Goal: Check status: Check status

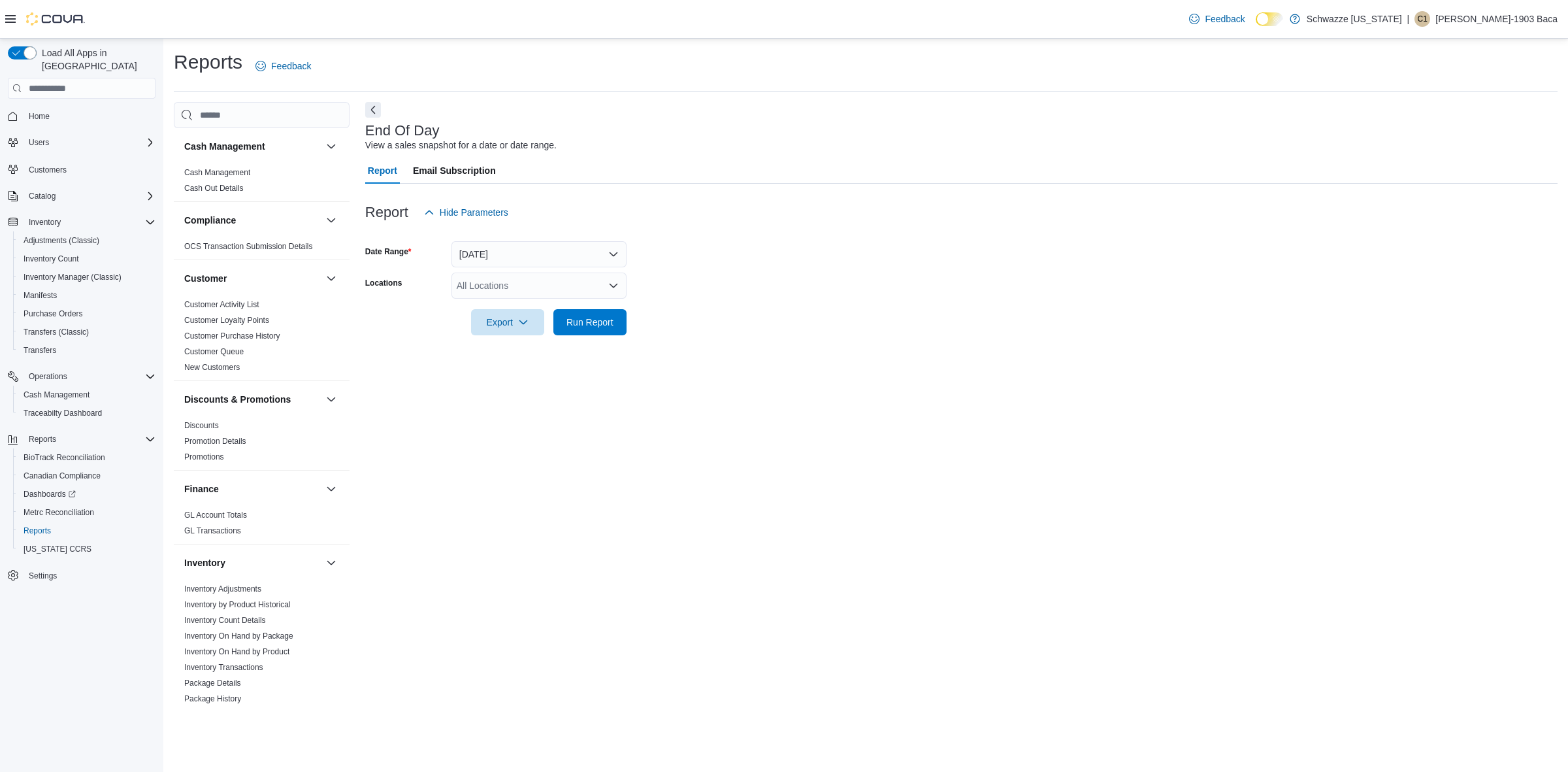
click at [615, 281] on icon "Open list of options" at bounding box center [613, 285] width 10 height 10
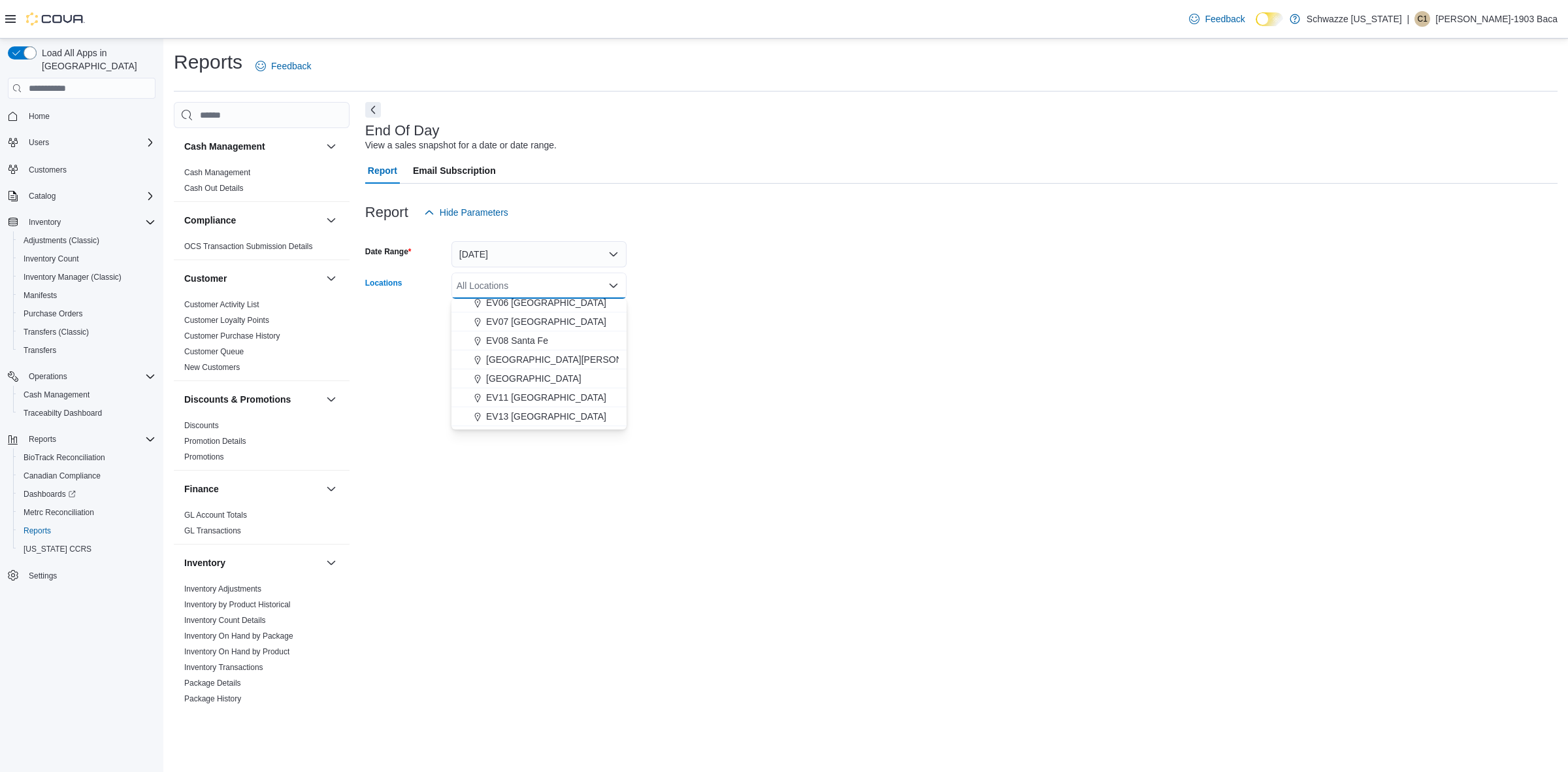
scroll to position [164, 0]
click at [515, 408] on span "EV14 Belen" at bounding box center [510, 410] width 48 height 13
click at [684, 316] on form "Date Range [DATE] Locations EV14 [GEOGRAPHIC_DATA] Combo box. Selected. EV14 Be…" at bounding box center [961, 280] width 1192 height 110
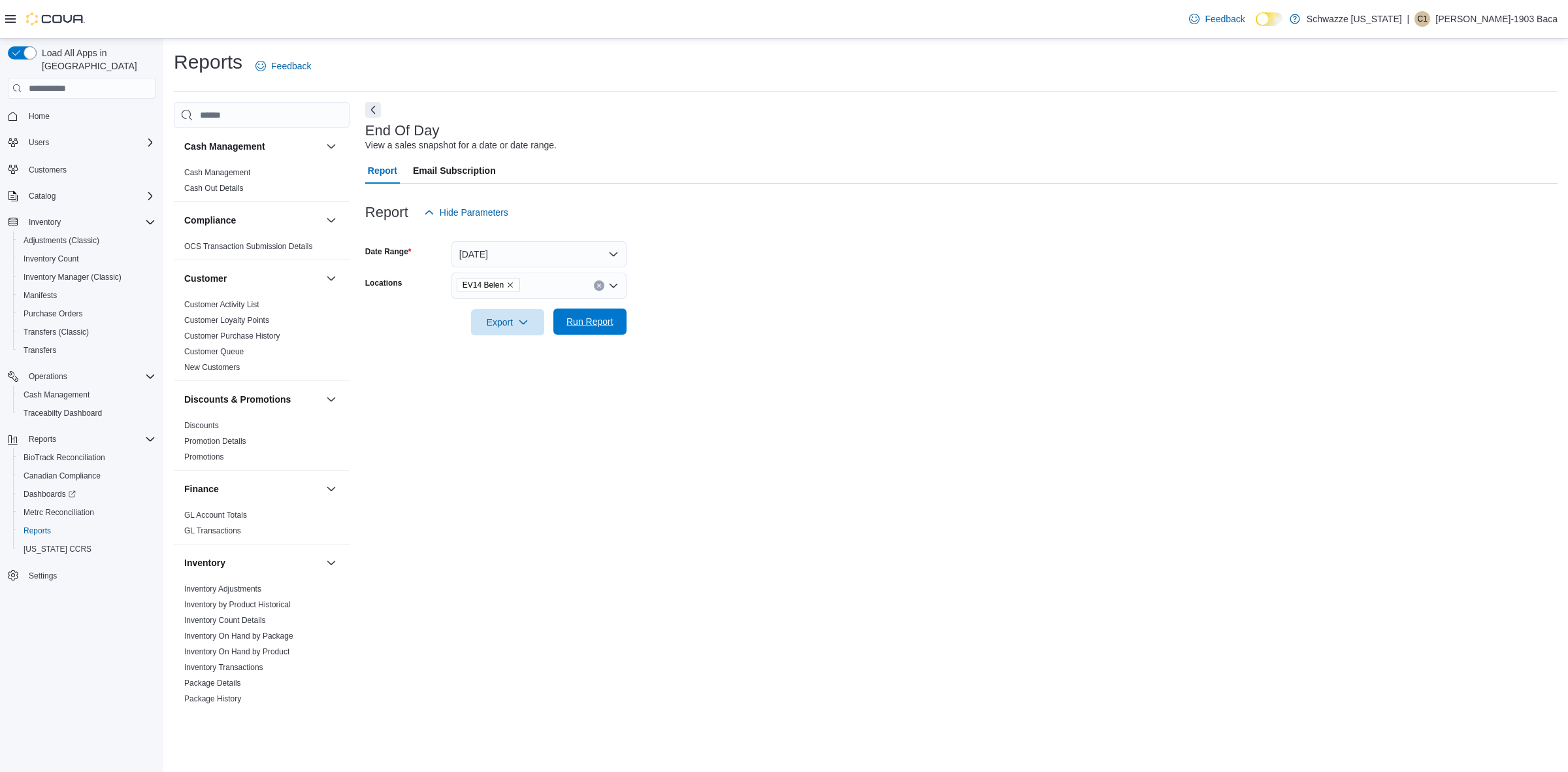
click at [580, 327] on span "Run Report" at bounding box center [590, 322] width 47 height 13
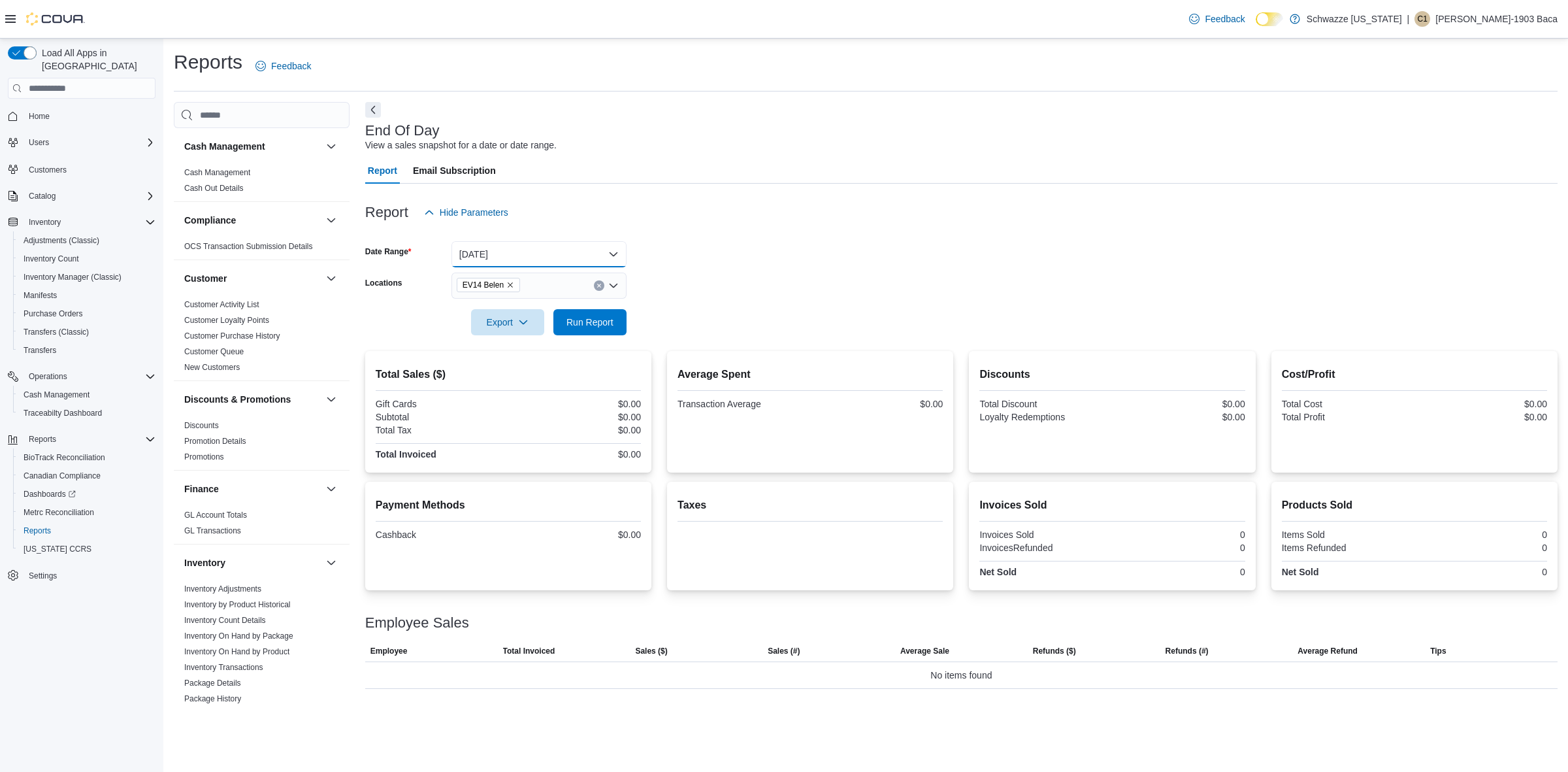
click at [615, 253] on button "[DATE]" at bounding box center [538, 253] width 175 height 26
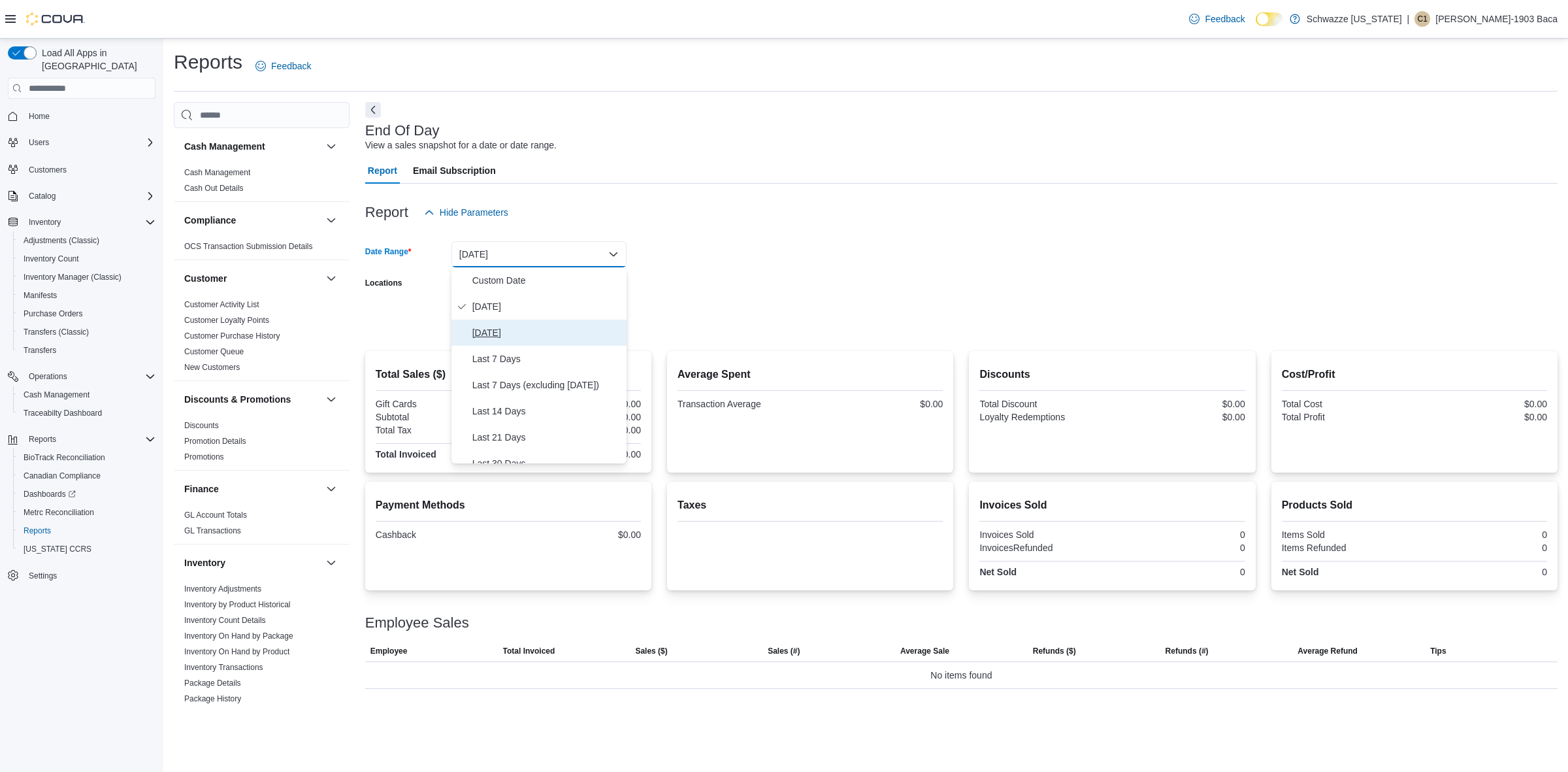
click at [497, 332] on span "[DATE]" at bounding box center [547, 332] width 149 height 16
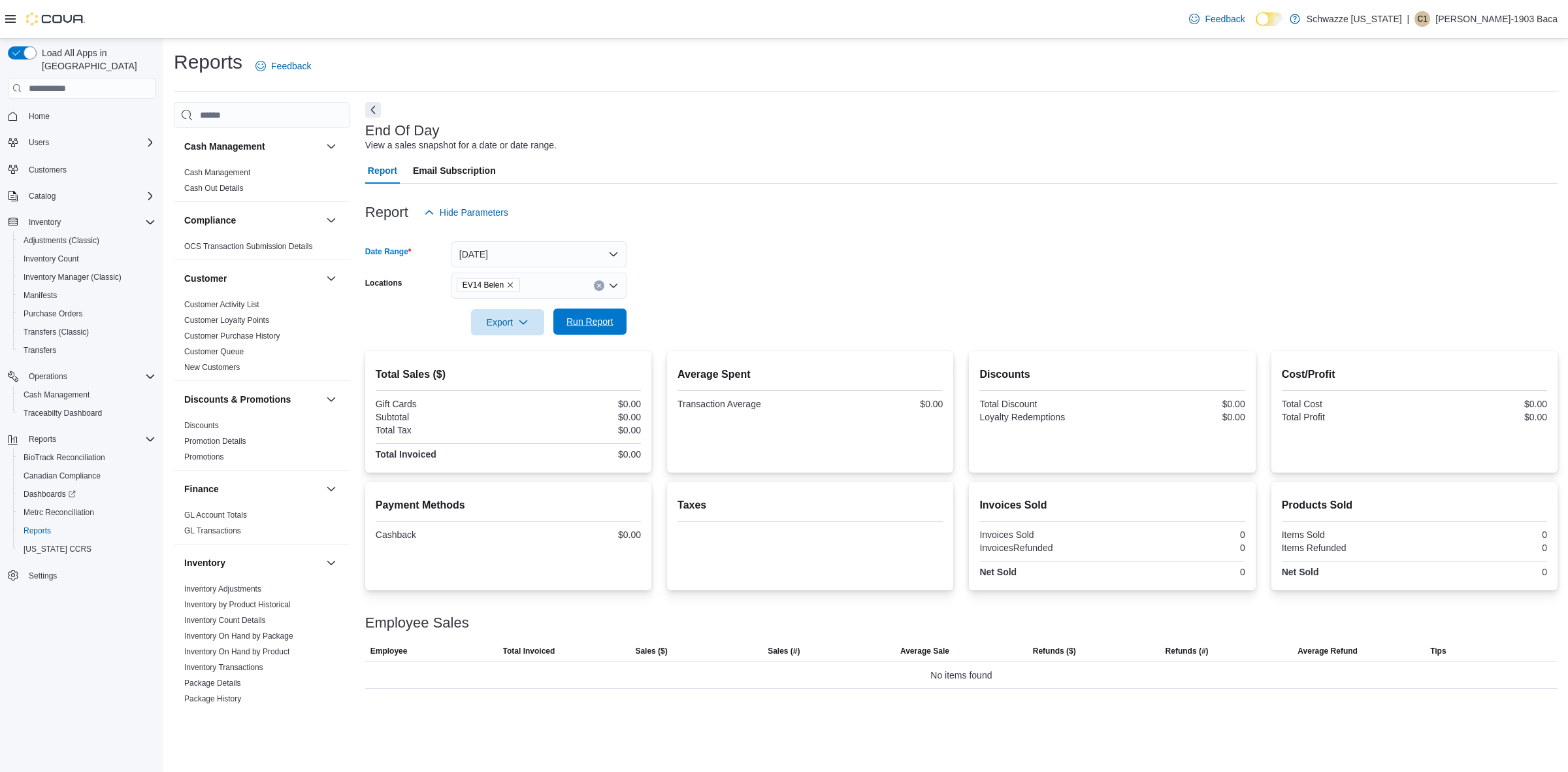
click at [595, 324] on span "Run Report" at bounding box center [590, 322] width 47 height 13
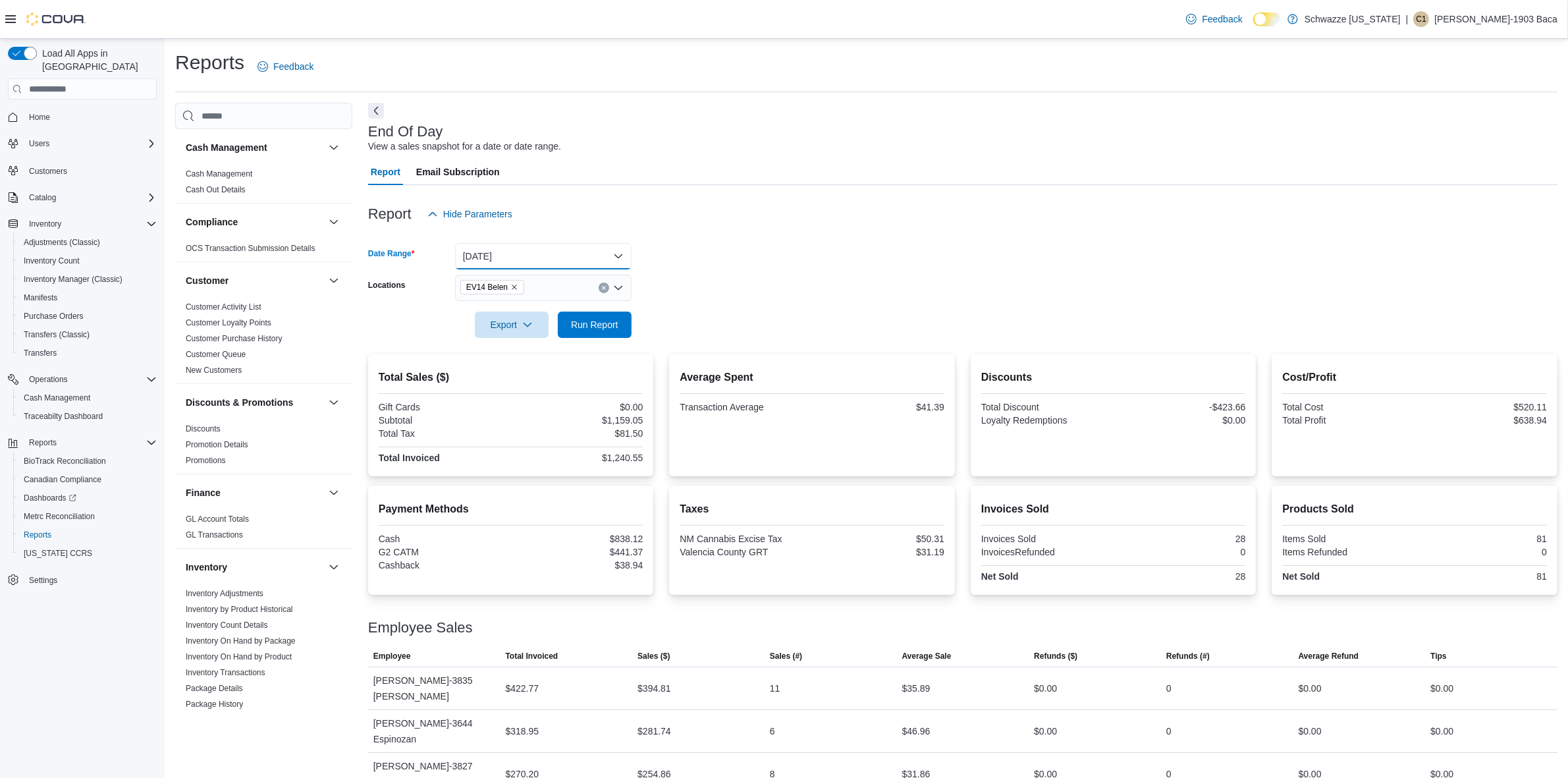
click at [619, 251] on button "[DATE]" at bounding box center [543, 255] width 176 height 26
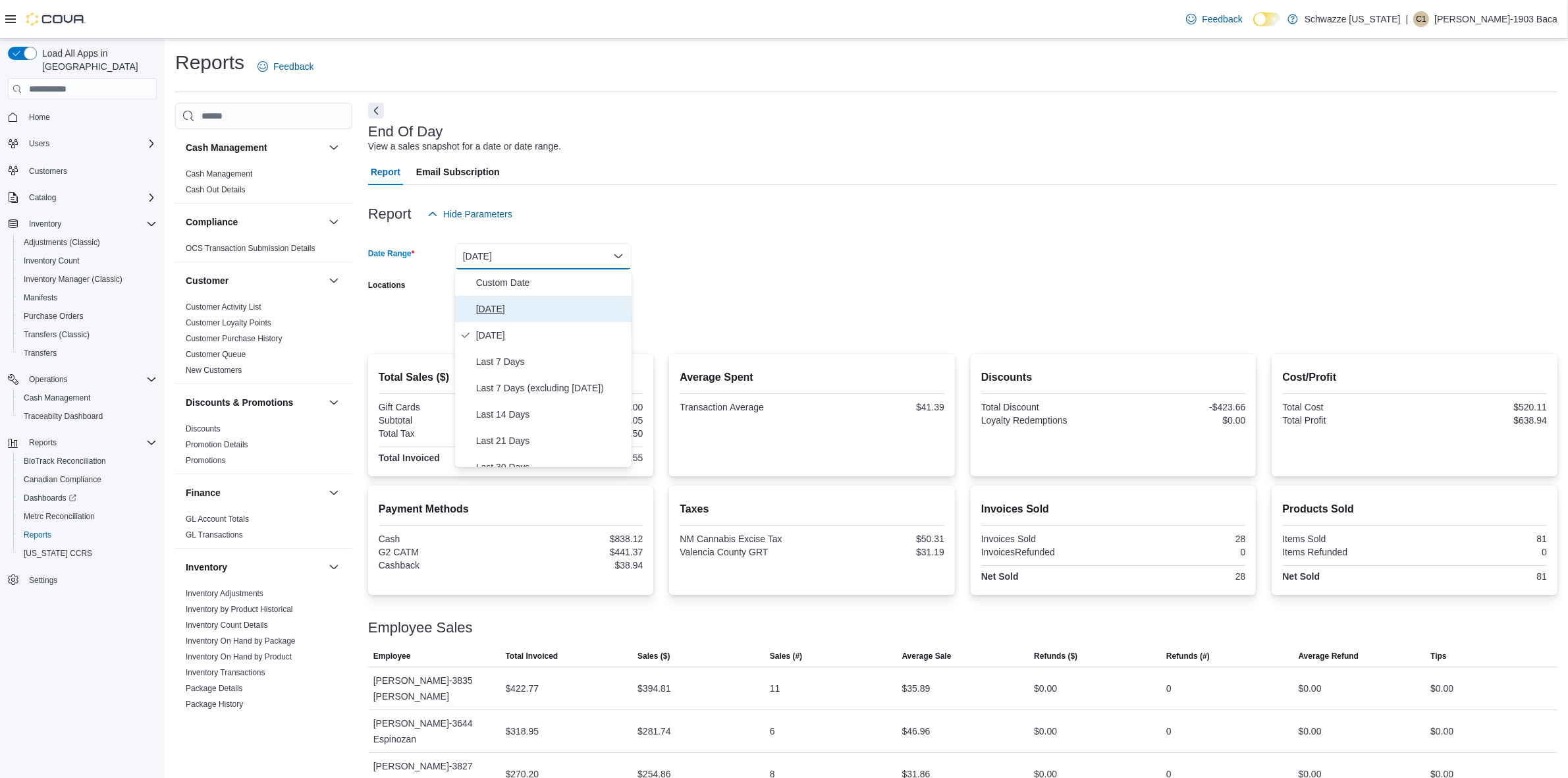
click at [588, 310] on span "[DATE]" at bounding box center [551, 308] width 150 height 16
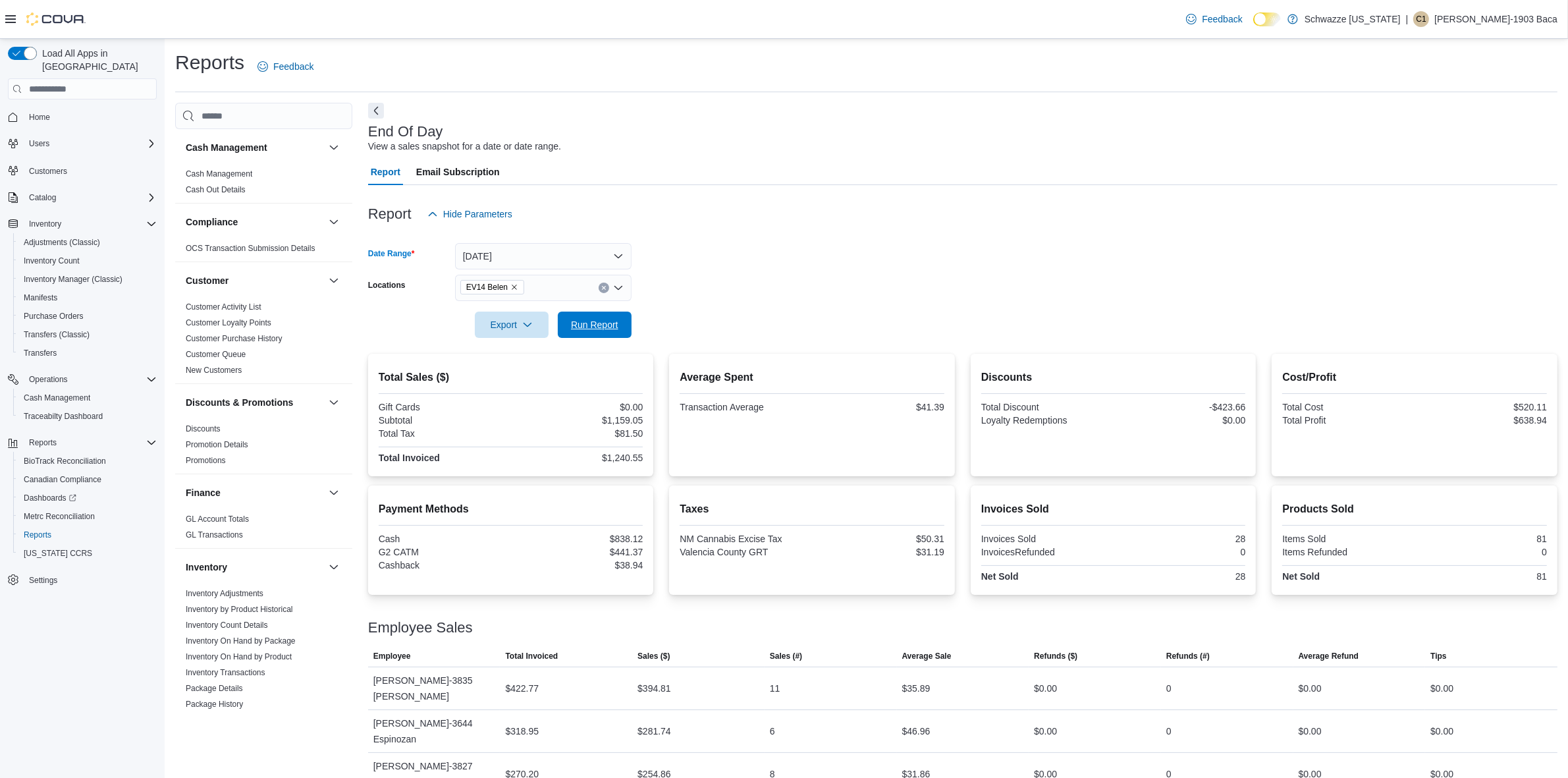
drag, startPoint x: 614, startPoint y: 327, endPoint x: 654, endPoint y: 303, distance: 46.6
click at [615, 327] on span "Run Report" at bounding box center [595, 325] width 48 height 13
